Goal: Navigation & Orientation: Find specific page/section

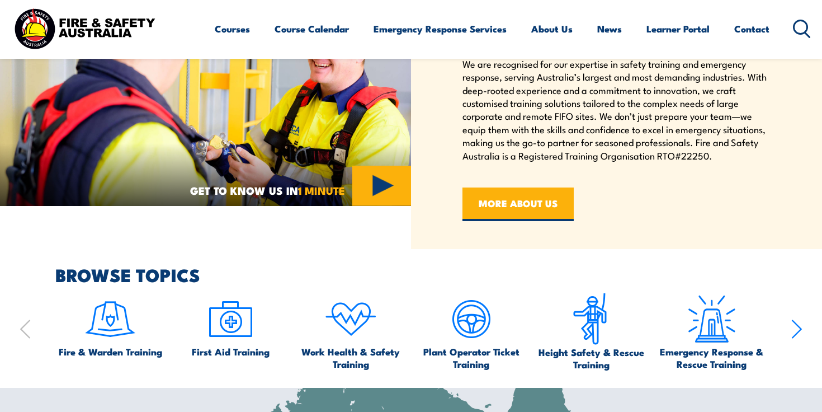
scroll to position [467, 0]
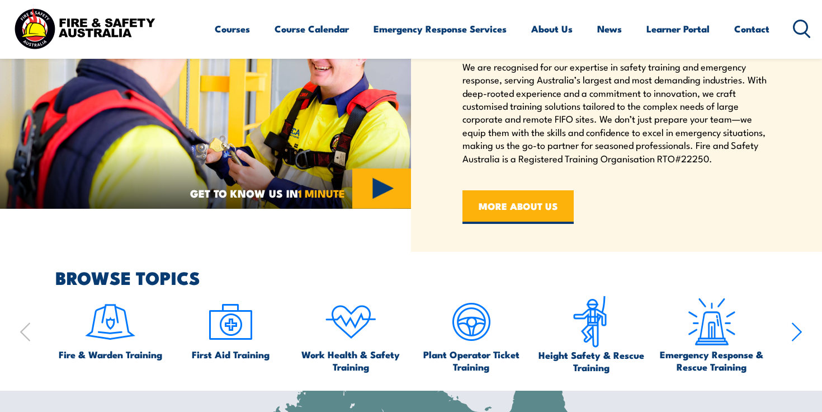
click at [382, 199] on img at bounding box center [205, 98] width 411 height 222
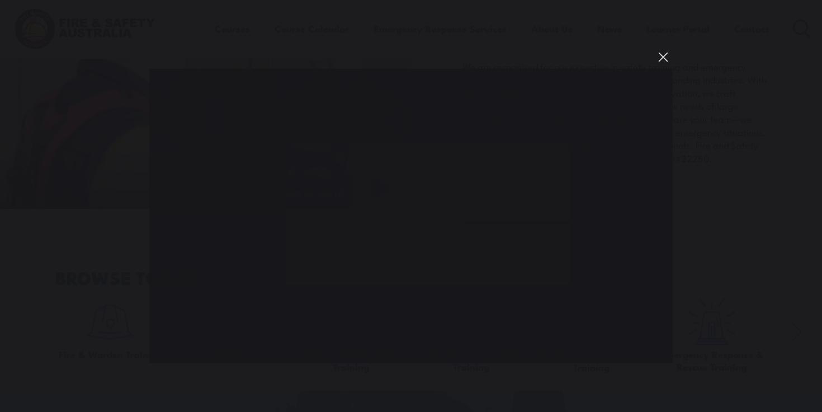
click at [663, 56] on button "You can close this modal content with the ESC key" at bounding box center [663, 57] width 19 height 19
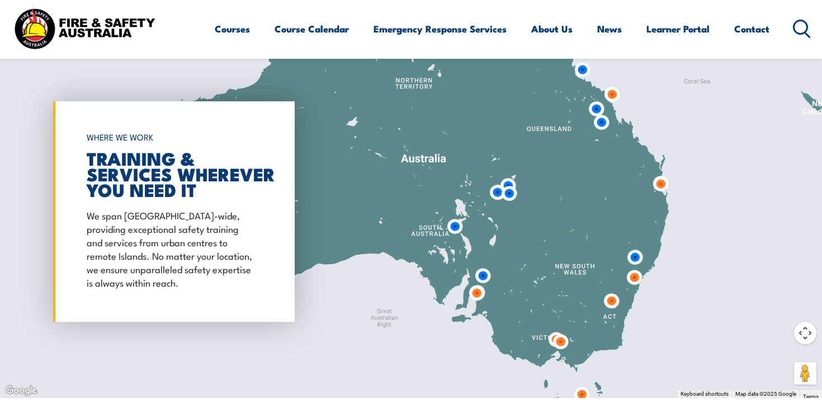
scroll to position [836, 0]
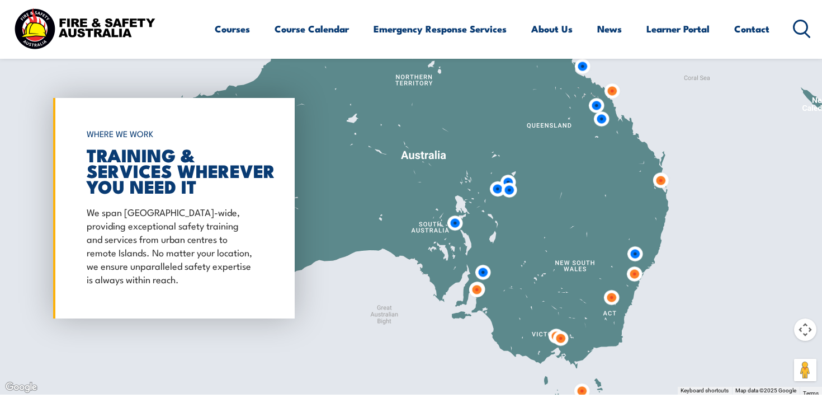
click at [456, 223] on img at bounding box center [455, 222] width 21 height 21
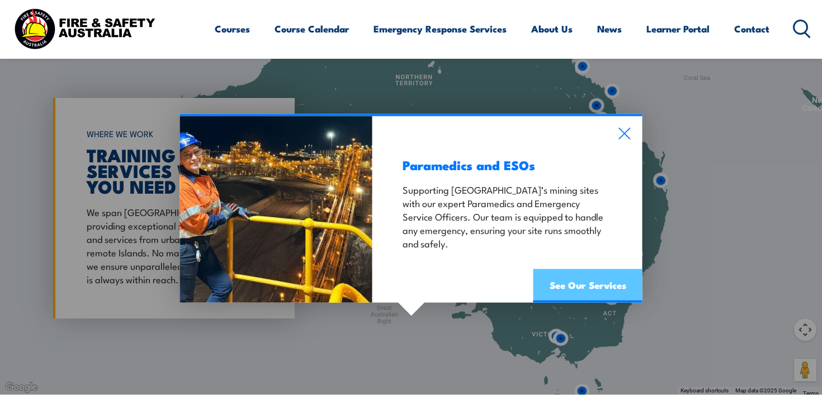
click at [577, 285] on link "See Our Services" at bounding box center [587, 285] width 109 height 34
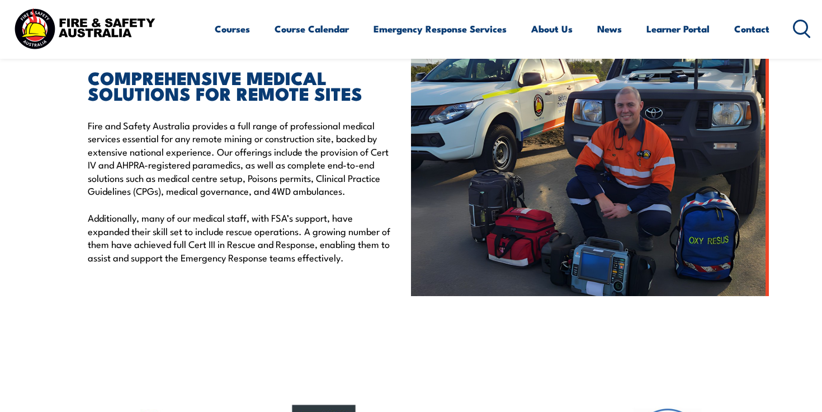
scroll to position [322, 0]
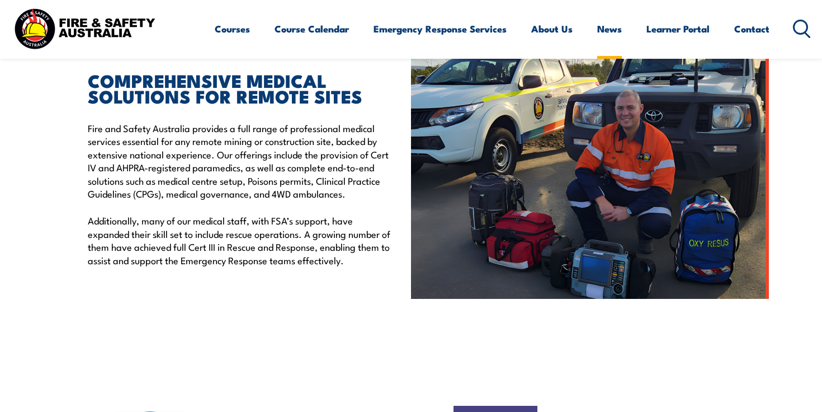
click at [606, 30] on link "News" at bounding box center [609, 29] width 25 height 30
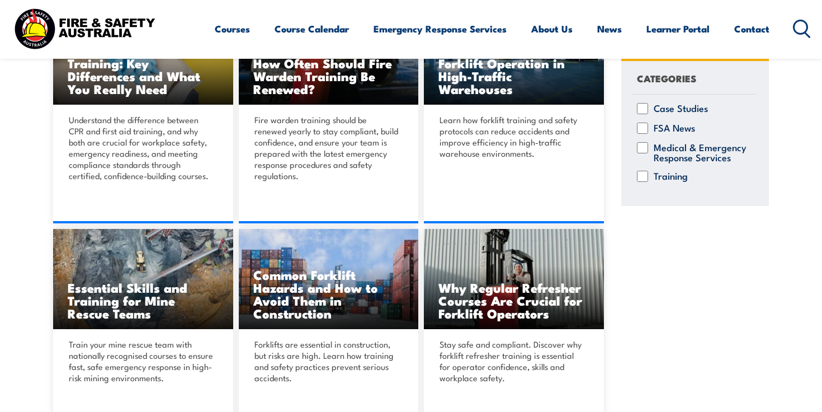
scroll to position [593, 0]
